Goal: Task Accomplishment & Management: Use online tool/utility

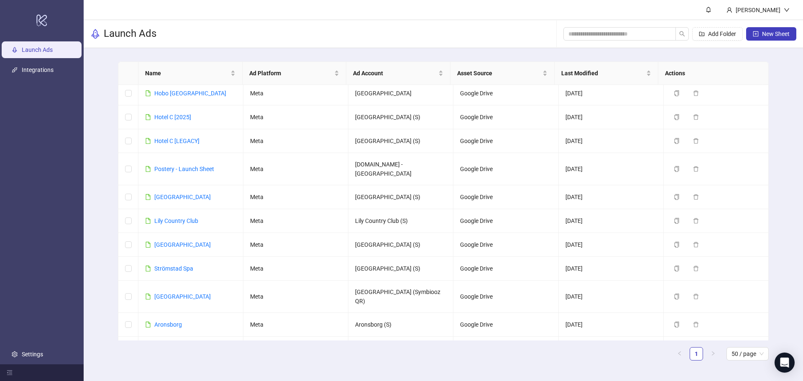
scroll to position [42, 0]
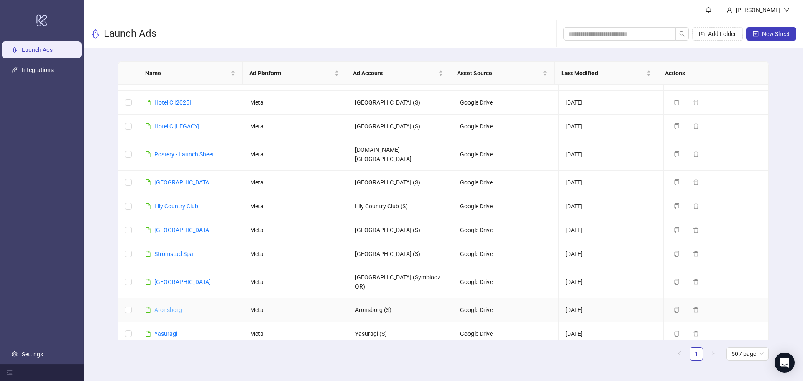
click at [161, 307] on link "Aronsborg" at bounding box center [168, 310] width 28 height 7
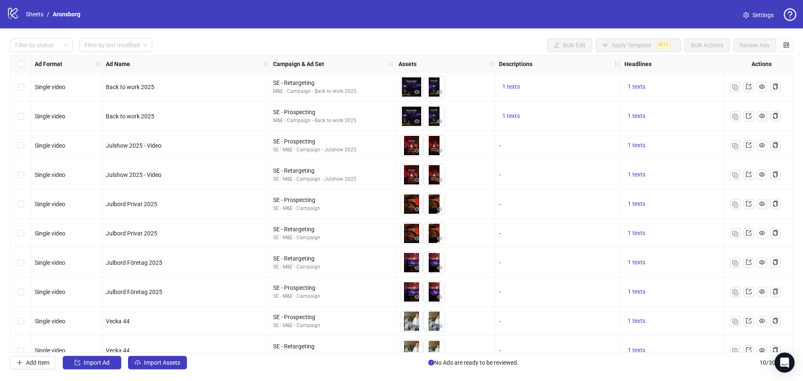
scroll to position [16, 0]
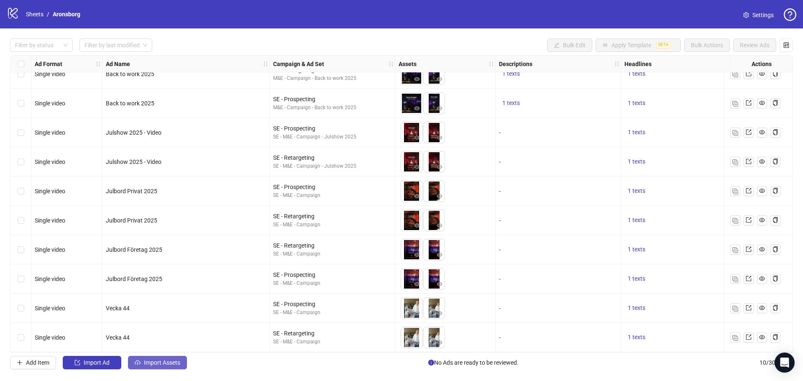
click at [155, 359] on span "Import Assets" at bounding box center [162, 362] width 36 height 7
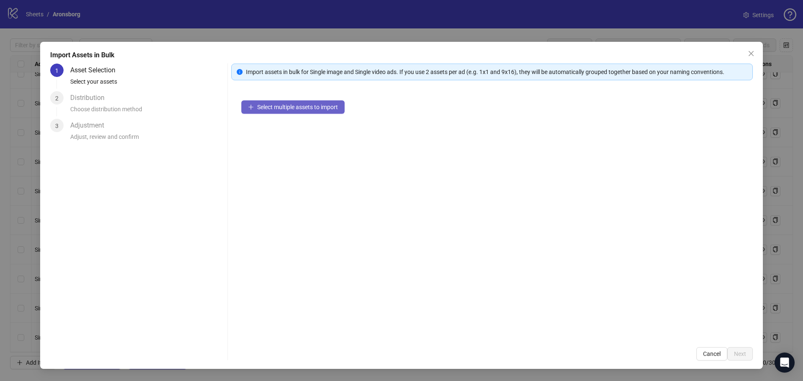
click at [308, 104] on span "Select multiple assets to import" at bounding box center [297, 107] width 81 height 7
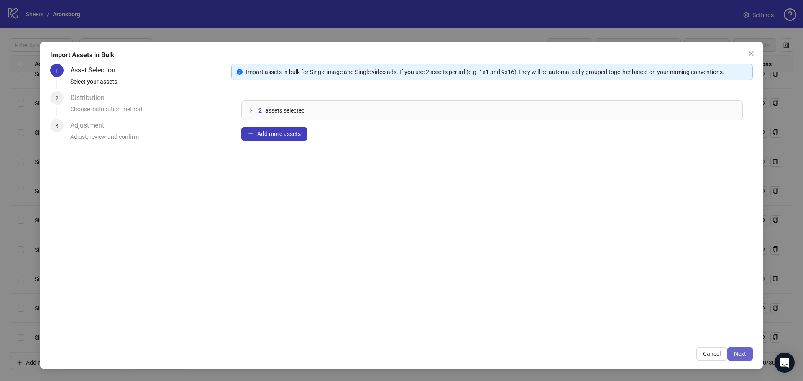
click at [737, 353] on span "Next" at bounding box center [740, 353] width 12 height 7
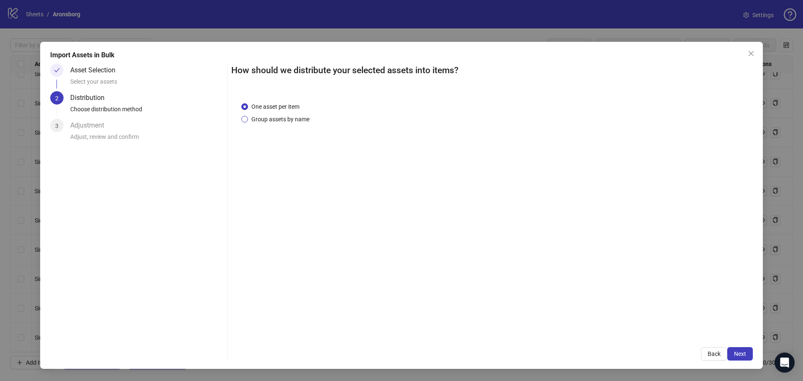
click at [286, 115] on span "Group assets by name" at bounding box center [280, 119] width 65 height 9
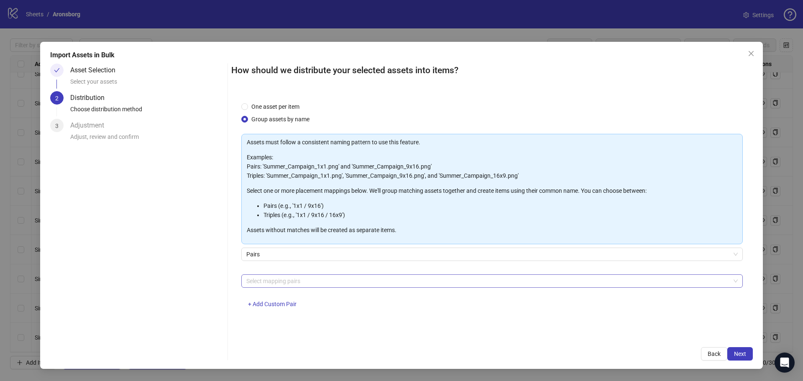
click at [289, 280] on div at bounding box center [487, 281] width 489 height 12
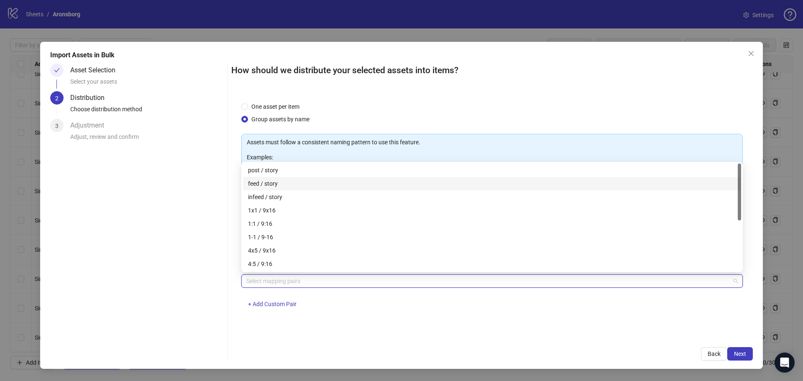
click at [284, 182] on div "feed / story" at bounding box center [492, 183] width 488 height 9
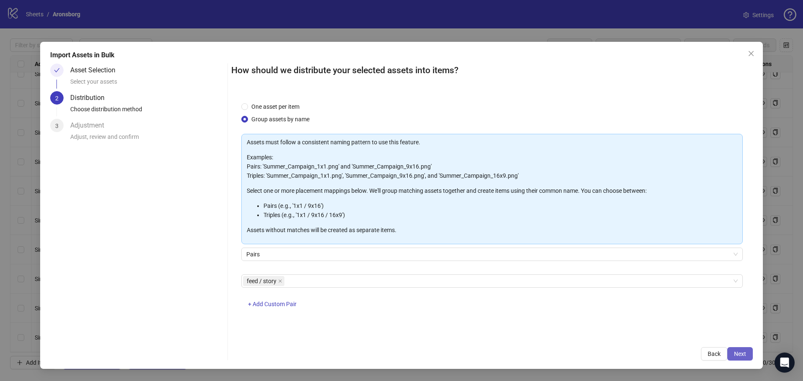
click at [738, 350] on span "Next" at bounding box center [740, 353] width 12 height 7
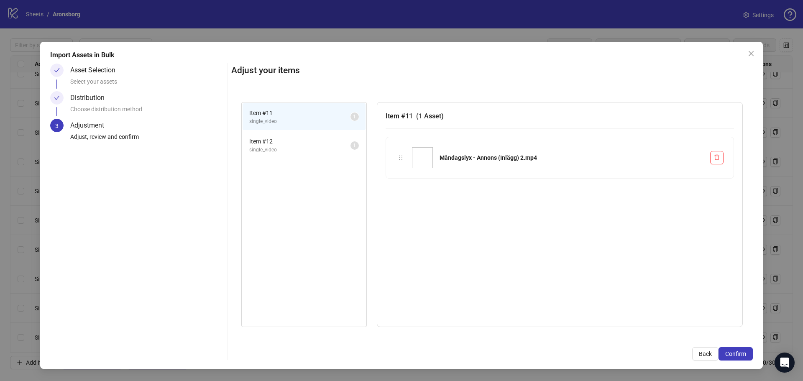
click at [758, 55] on div "Import Assets in Bulk Asset Selection Select your assets Distribution Choose di…" at bounding box center [401, 205] width 723 height 327
click at [750, 55] on icon "close" at bounding box center [751, 53] width 7 height 7
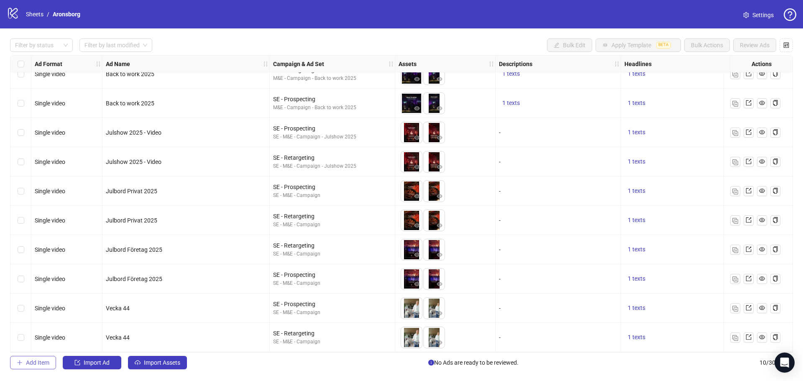
click at [31, 361] on span "Add Item" at bounding box center [37, 362] width 23 height 7
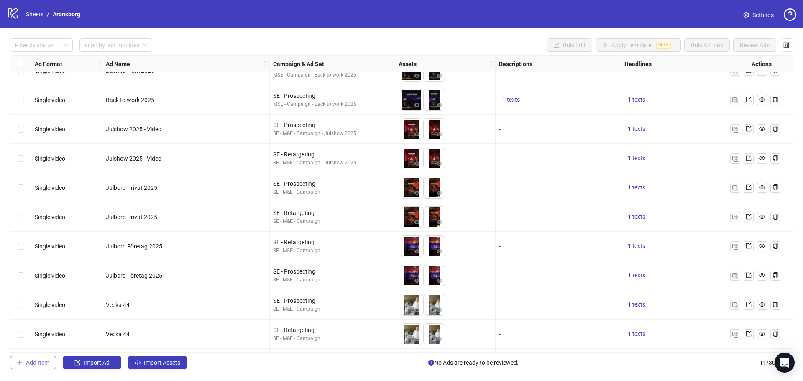
click at [41, 363] on span "Add Item" at bounding box center [37, 362] width 23 height 7
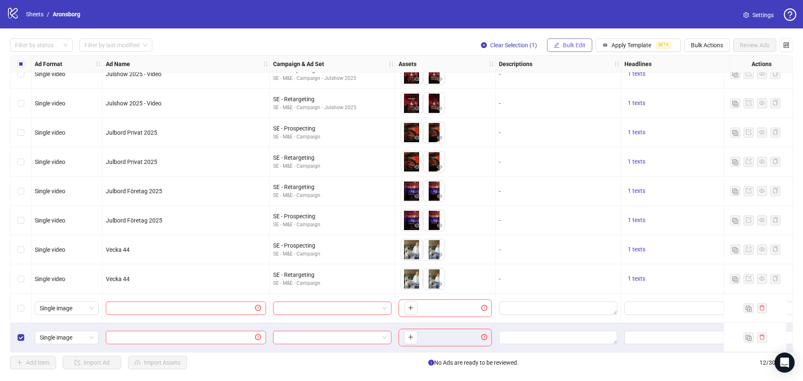
click at [580, 44] on span "Bulk Edit" at bounding box center [574, 45] width 23 height 7
click at [26, 334] on div "Select row 12" at bounding box center [20, 337] width 21 height 29
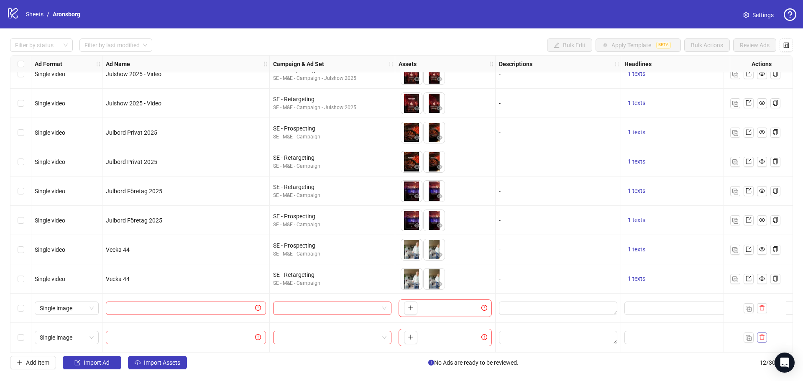
click at [762, 334] on icon "delete" at bounding box center [762, 337] width 6 height 6
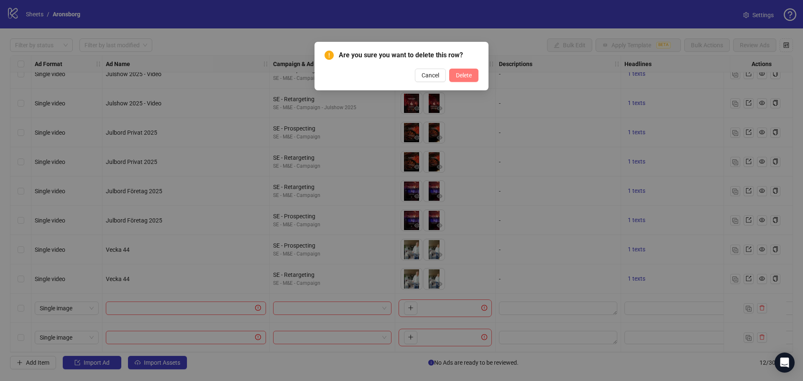
click at [460, 77] on span "Delete" at bounding box center [464, 75] width 16 height 7
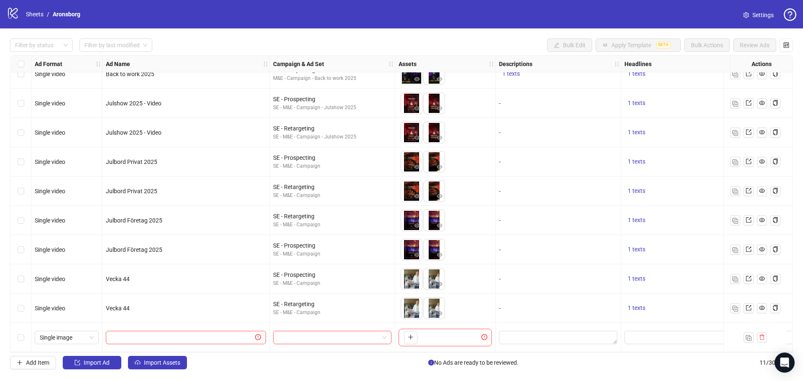
scroll to position [46, 0]
click at [17, 335] on div "Select row 11" at bounding box center [20, 337] width 21 height 29
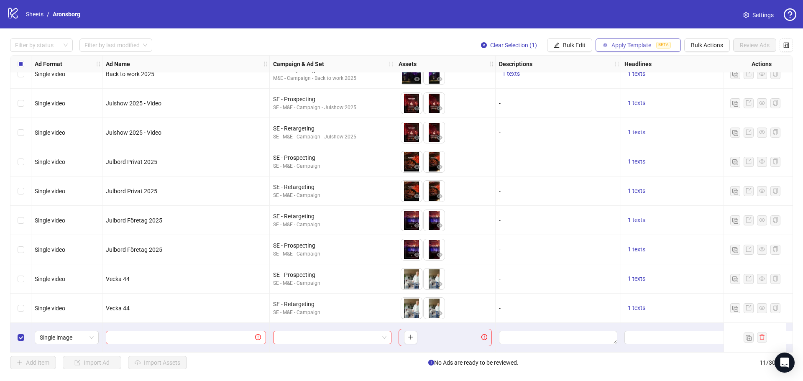
click at [640, 39] on div "Filter by status Filter by last modified Clear Selection (1) Bulk Edit Apply Te…" at bounding box center [401, 203] width 803 height 351
click at [639, 42] on span "Apply Template" at bounding box center [631, 45] width 40 height 7
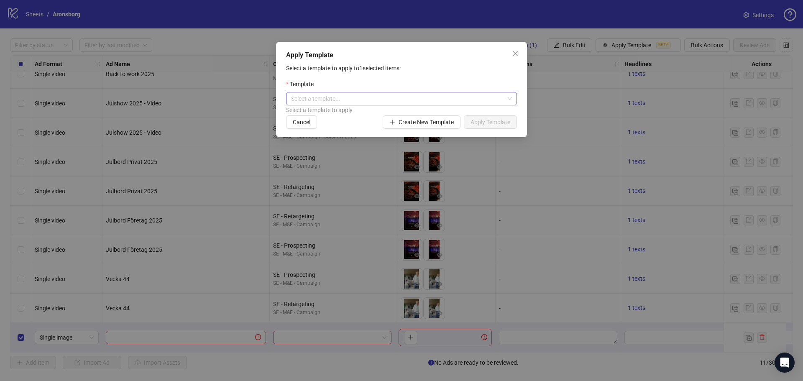
click at [389, 103] on input "search" at bounding box center [397, 98] width 213 height 13
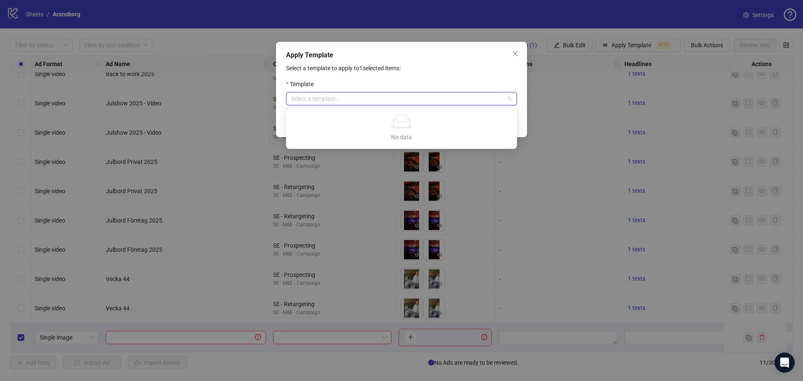
click at [458, 67] on p "Select a template to apply to 1 selected items:" at bounding box center [401, 68] width 231 height 9
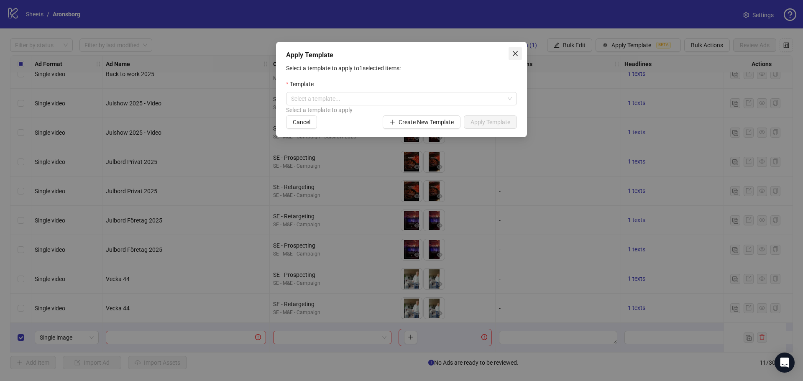
click at [517, 54] on icon "close" at bounding box center [515, 53] width 7 height 7
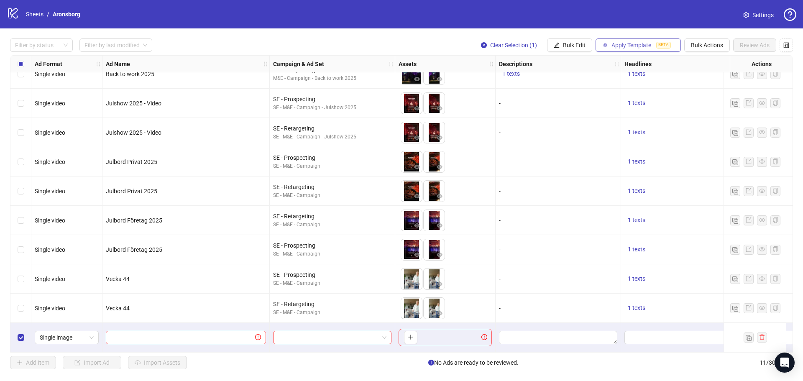
click at [643, 45] on span "Apply Template" at bounding box center [631, 45] width 40 height 7
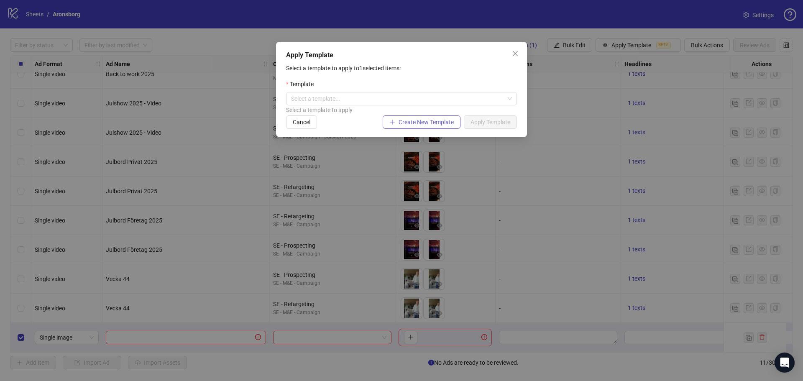
click at [432, 119] on span "Create New Template" at bounding box center [426, 122] width 55 height 7
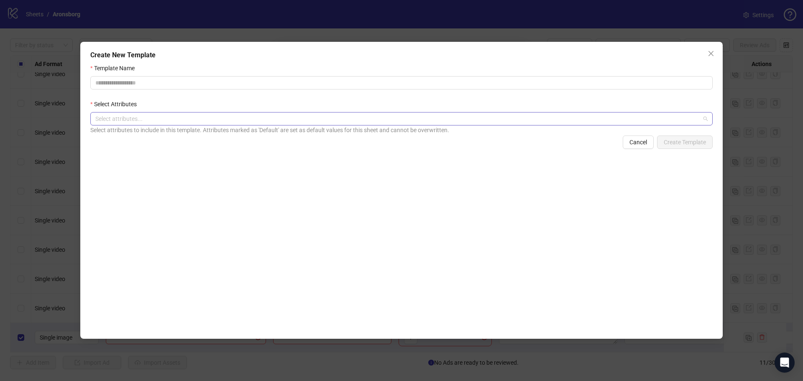
click at [444, 123] on div at bounding box center [397, 119] width 610 height 12
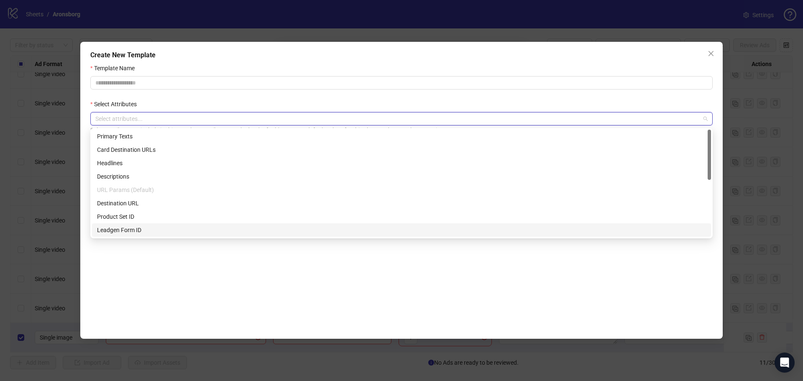
click at [264, 303] on div "Template Name Select Attributes Select attributes... Select attributes to inclu…" at bounding box center [401, 197] width 622 height 267
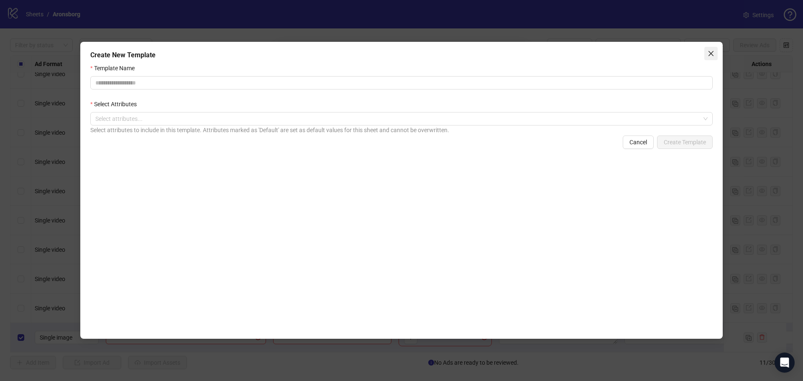
click at [706, 56] on span "Close" at bounding box center [710, 53] width 13 height 7
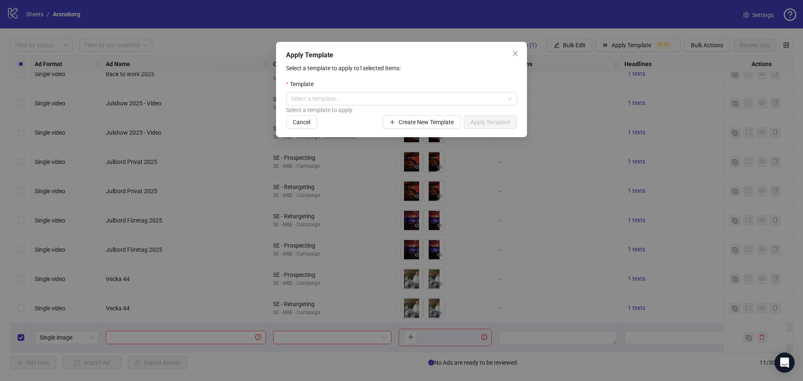
click at [517, 49] on button "Close" at bounding box center [515, 53] width 13 height 13
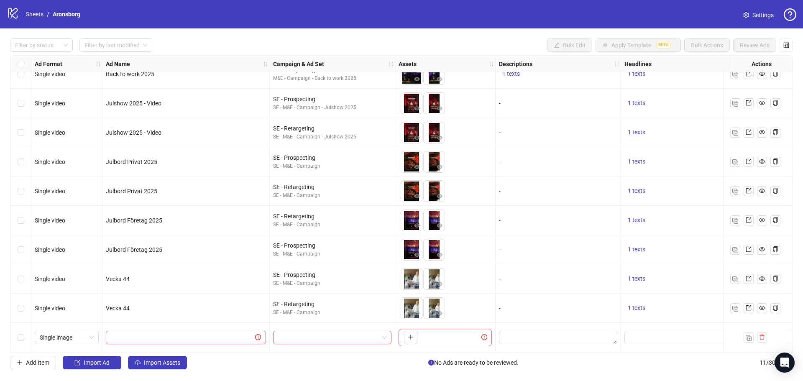
click at [75, 323] on div "Single image" at bounding box center [66, 337] width 71 height 29
click at [80, 334] on span "Single image" at bounding box center [67, 337] width 54 height 13
click at [72, 260] on div "Single video" at bounding box center [66, 263] width 51 height 9
click at [179, 346] on div at bounding box center [185, 337] width 167 height 29
drag, startPoint x: 176, startPoint y: 340, endPoint x: 174, endPoint y: 332, distance: 8.2
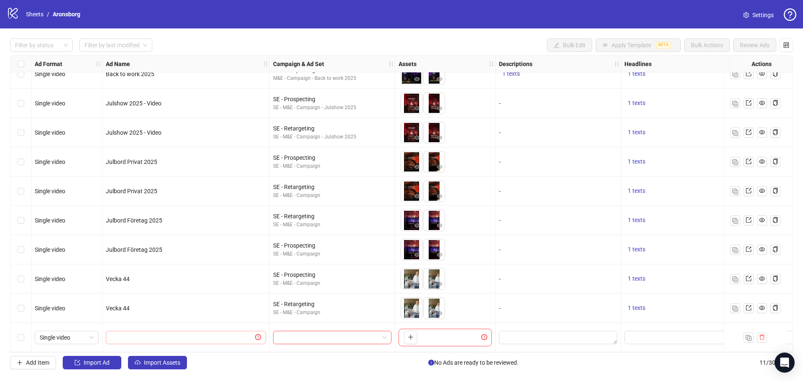
click at [176, 340] on span at bounding box center [186, 337] width 160 height 13
click at [174, 333] on input "text" at bounding box center [182, 337] width 143 height 9
click at [185, 334] on input "text" at bounding box center [182, 337] width 143 height 9
paste input "**********"
type input "**********"
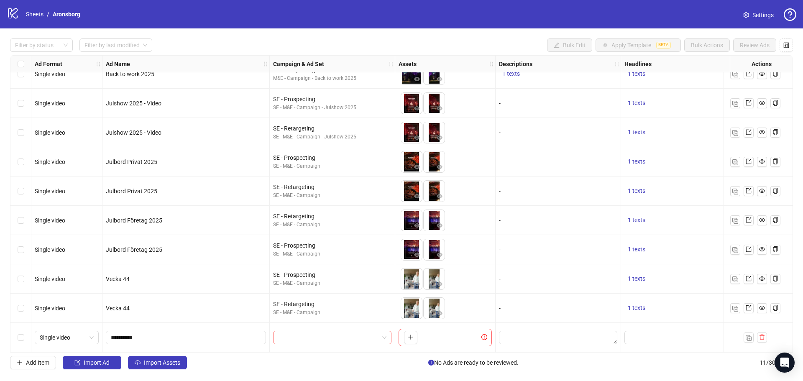
click at [317, 331] on input "search" at bounding box center [328, 337] width 101 height 13
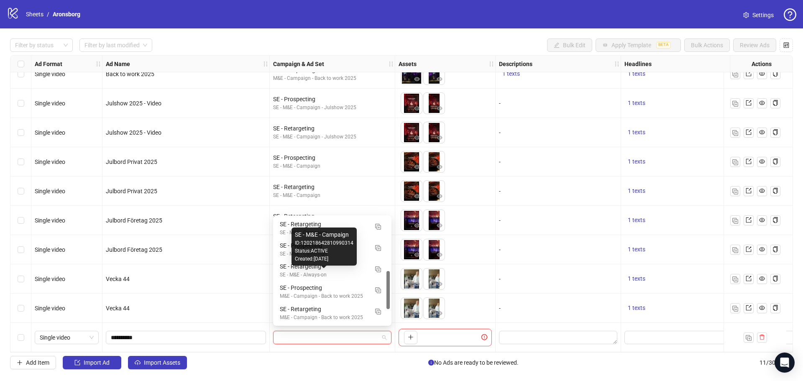
scroll to position [150, 0]
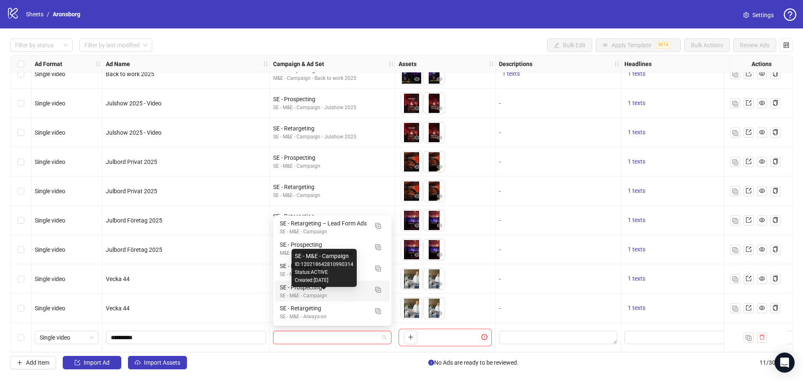
click at [357, 295] on div "SE - M&E - Campaign" at bounding box center [324, 296] width 88 height 8
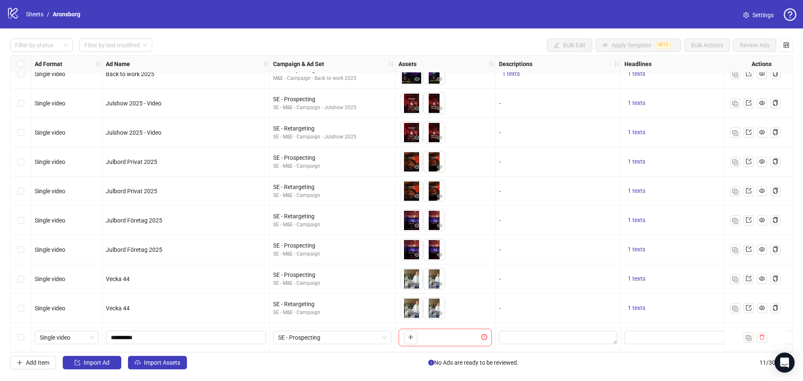
click at [446, 331] on div "To pick up a draggable item, press the space bar. While dragging, use the arrow…" at bounding box center [445, 338] width 93 height 18
click at [412, 334] on icon "plus" at bounding box center [411, 337] width 6 height 6
click at [431, 334] on icon "plus" at bounding box center [433, 337] width 6 height 6
click at [416, 340] on icon "eye" at bounding box center [417, 343] width 6 height 6
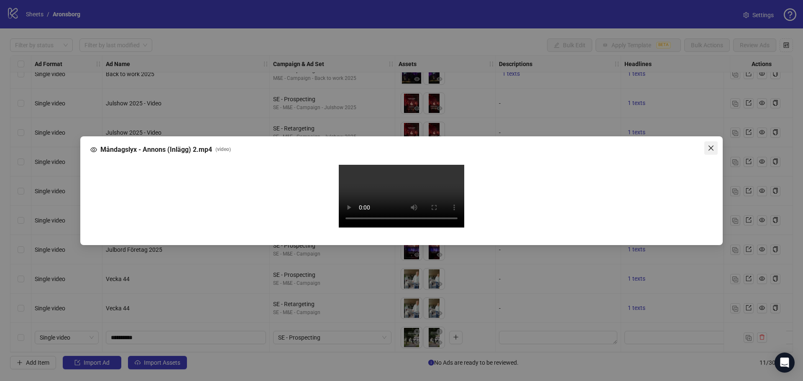
click at [709, 145] on icon "close" at bounding box center [710, 147] width 5 height 5
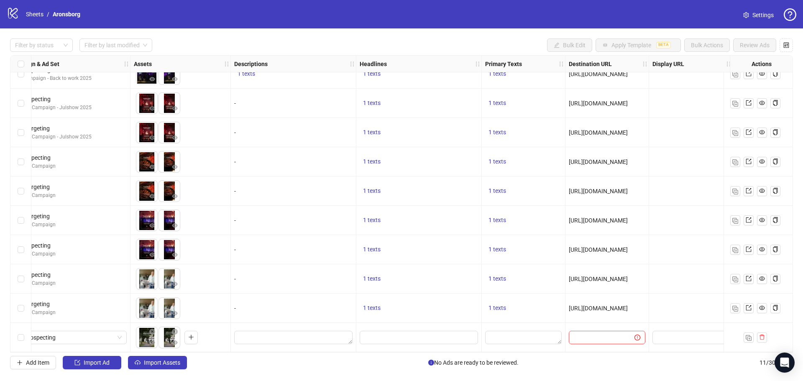
scroll to position [46, 401]
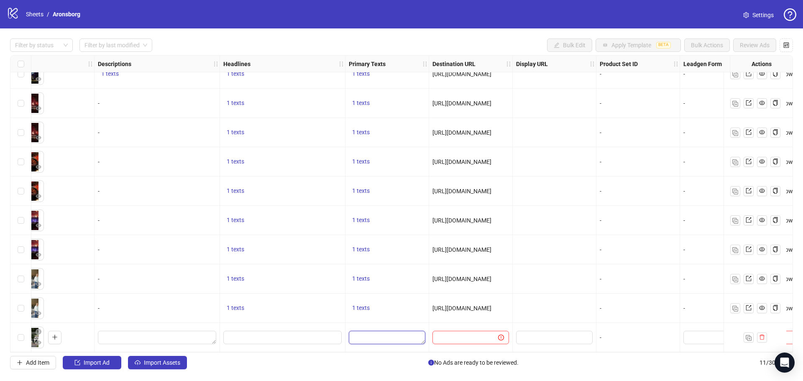
click at [403, 332] on textarea "Edit values" at bounding box center [387, 337] width 77 height 13
type textarea "**********"
click at [246, 361] on div "Add Item Import Ad Import Assets No Ads are ready to be reviewed. 11 / 300 items" at bounding box center [401, 362] width 783 height 13
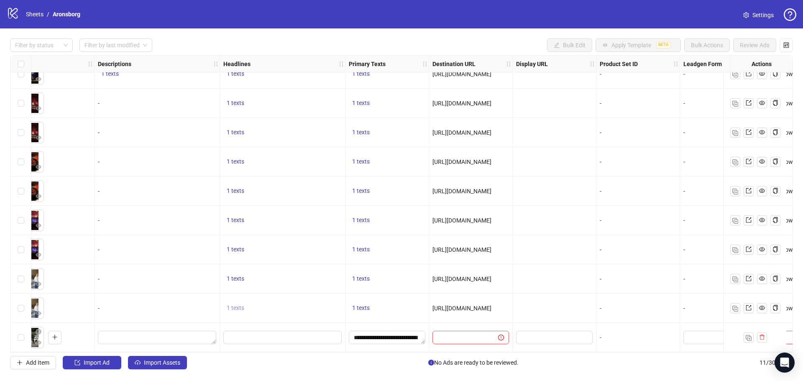
click at [241, 305] on span "1 texts" at bounding box center [236, 307] width 18 height 7
click at [240, 218] on span "1 texts" at bounding box center [236, 220] width 18 height 7
click at [307, 333] on input "Edit values" at bounding box center [281, 337] width 107 height 9
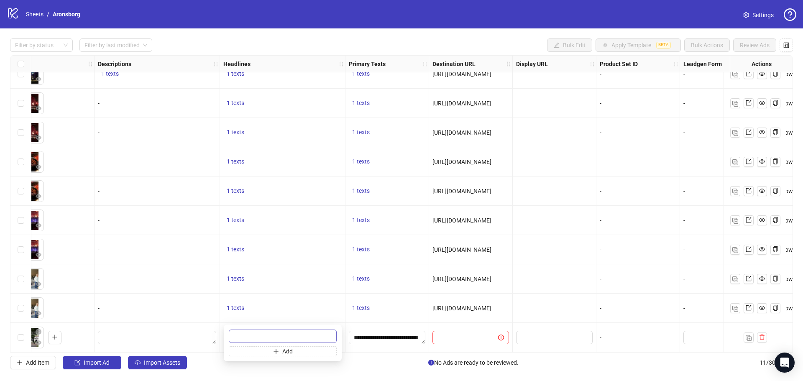
type input "**********"
click at [366, 365] on div "Add Item Import Ad Import Assets No Ads are ready to be reviewed. 11 / 300 items" at bounding box center [401, 362] width 783 height 13
click at [464, 336] on input "text" at bounding box center [461, 337] width 49 height 9
paste input "**********"
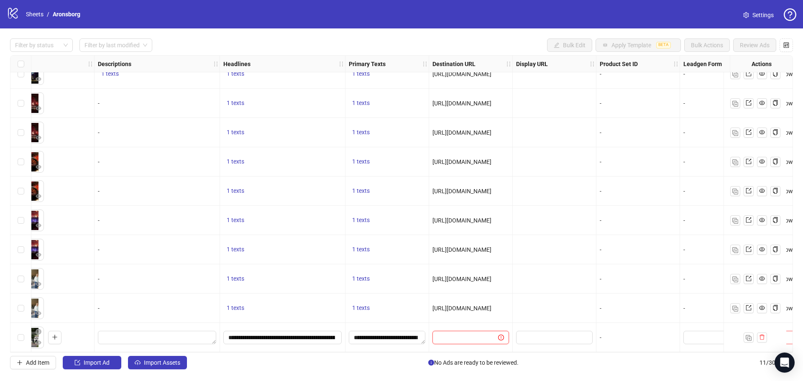
type input "**********"
click at [355, 358] on div "Add Item Import Ad Import Assets No Ads are ready to be reviewed. 11 / 300 items" at bounding box center [401, 362] width 783 height 13
drag, startPoint x: 282, startPoint y: 353, endPoint x: 373, endPoint y: 358, distance: 91.4
click at [373, 358] on div "Filter by status Filter by last modified Bulk Edit Apply Template BETA Bulk Act…" at bounding box center [401, 203] width 803 height 351
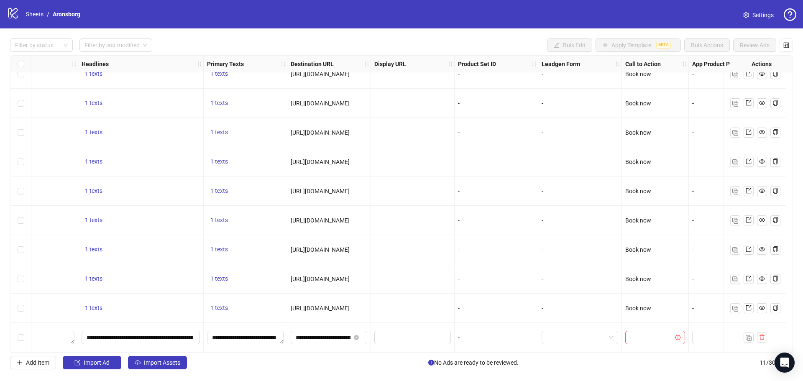
scroll to position [46, 592]
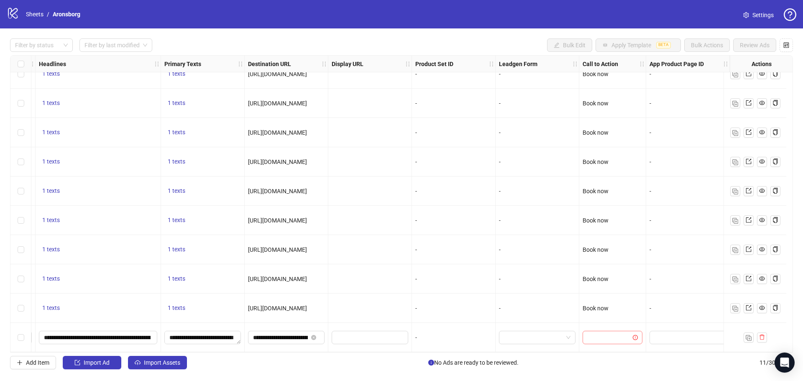
click at [601, 332] on input "search" at bounding box center [609, 337] width 42 height 13
click at [609, 252] on div "Book now" at bounding box center [606, 250] width 46 height 9
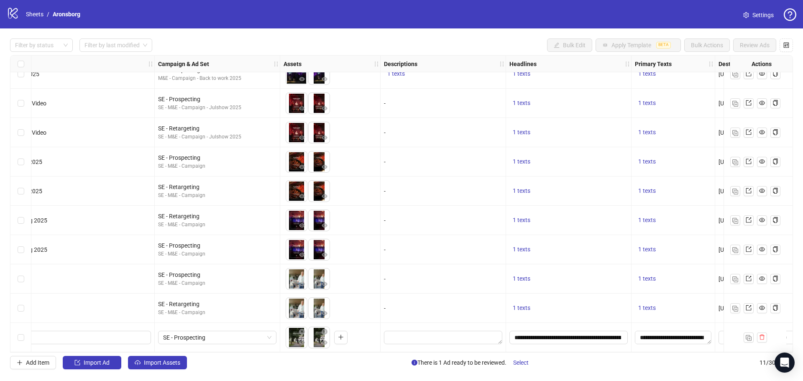
scroll to position [46, 0]
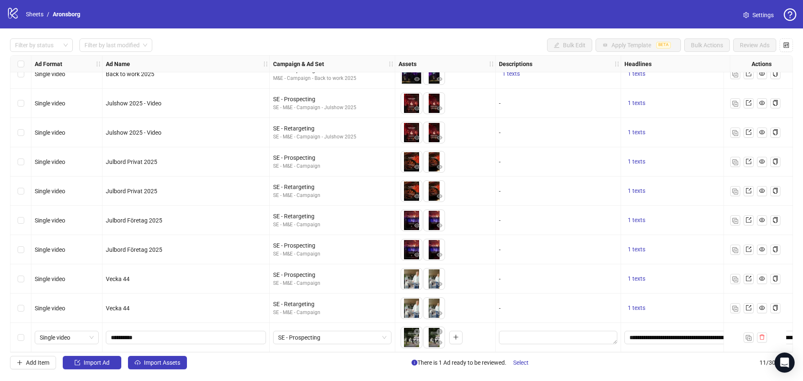
click at [18, 329] on div "Select row 11" at bounding box center [20, 337] width 21 height 29
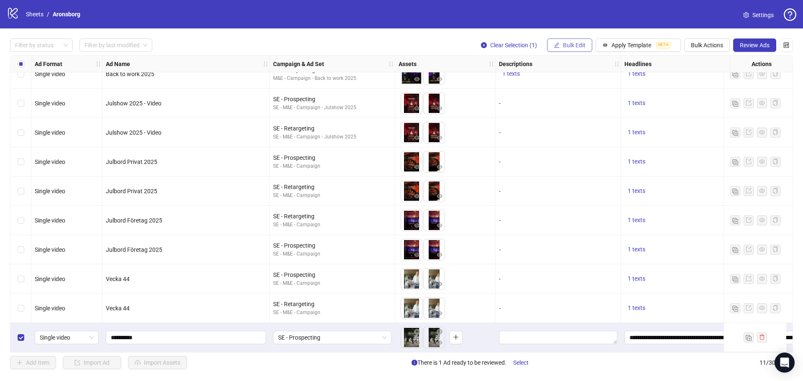
click at [586, 44] on button "Bulk Edit" at bounding box center [569, 44] width 45 height 13
click at [584, 45] on span "Bulk Edit" at bounding box center [574, 45] width 23 height 7
click at [698, 46] on span "Bulk Actions" at bounding box center [707, 45] width 32 height 7
click at [723, 88] on span "Duplicate with assets" at bounding box center [718, 88] width 57 height 9
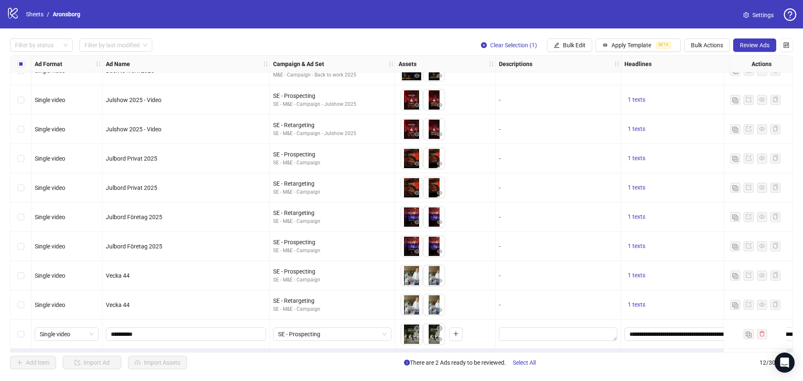
scroll to position [75, 0]
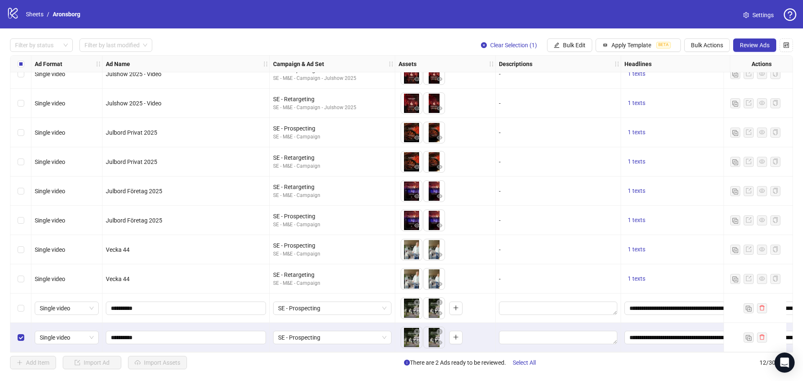
click at [332, 327] on div "SE - Prospecting" at bounding box center [332, 337] width 125 height 29
click at [333, 337] on span "SE - Prospecting" at bounding box center [332, 337] width 108 height 13
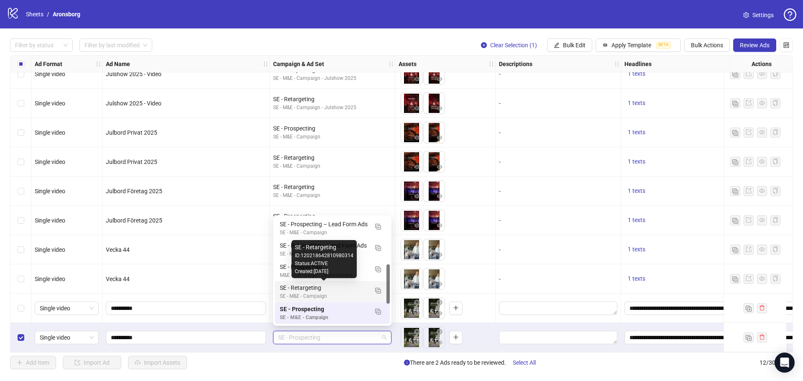
click at [342, 286] on div "SE - Retargeting" at bounding box center [324, 287] width 88 height 9
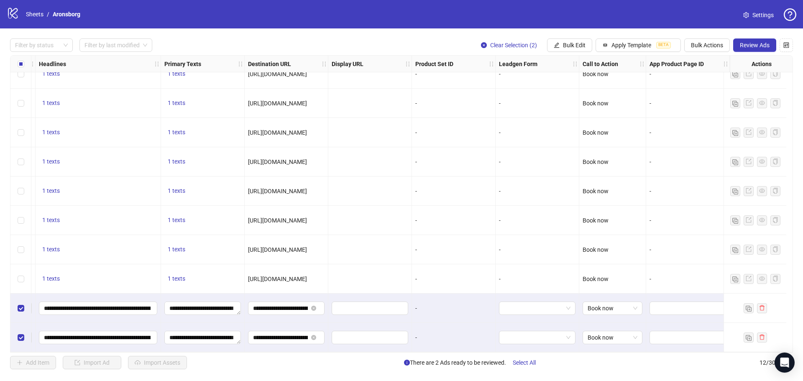
scroll to position [75, 0]
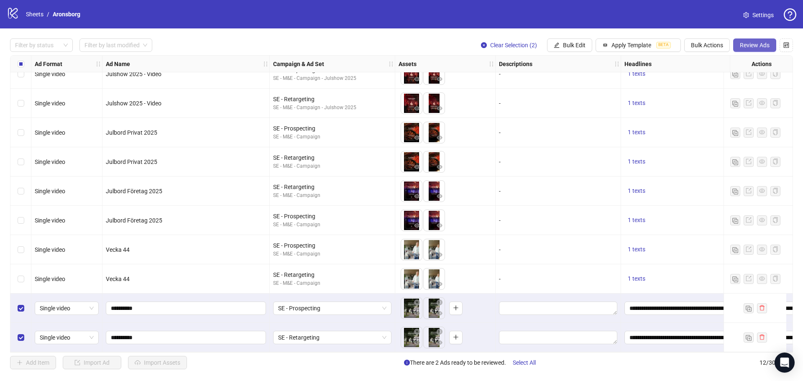
click at [749, 45] on span "Review Ads" at bounding box center [755, 45] width 30 height 7
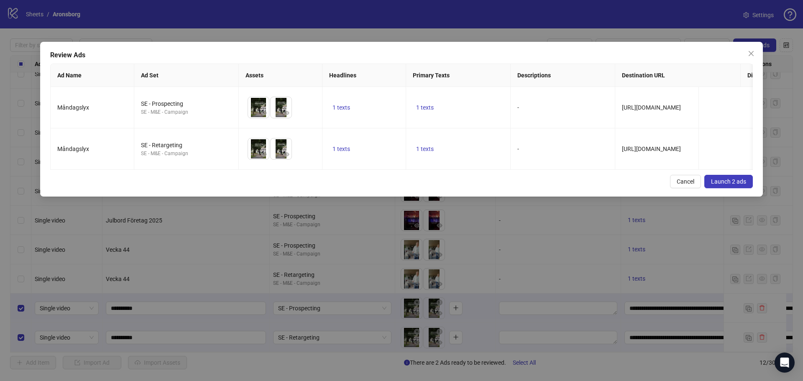
click at [738, 185] on span "Launch 2 ads" at bounding box center [728, 181] width 35 height 7
